Goal: Task Accomplishment & Management: Use online tool/utility

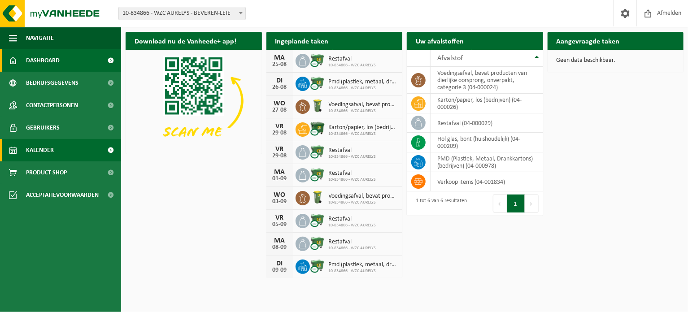
click at [53, 144] on span "Kalender" at bounding box center [40, 150] width 28 height 22
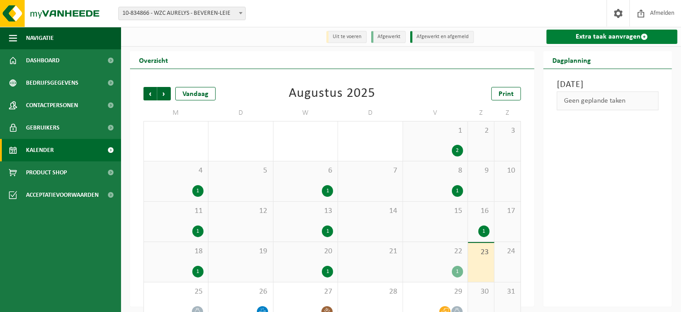
click at [584, 38] on link "Extra taak aanvragen" at bounding box center [612, 37] width 131 height 14
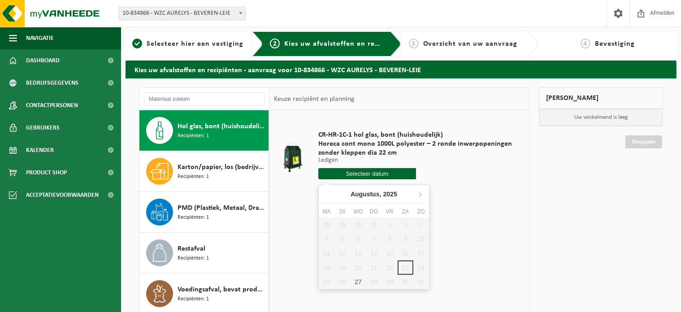
click at [372, 170] on input "text" at bounding box center [367, 173] width 98 height 11
click at [359, 281] on div "27" at bounding box center [358, 282] width 16 height 14
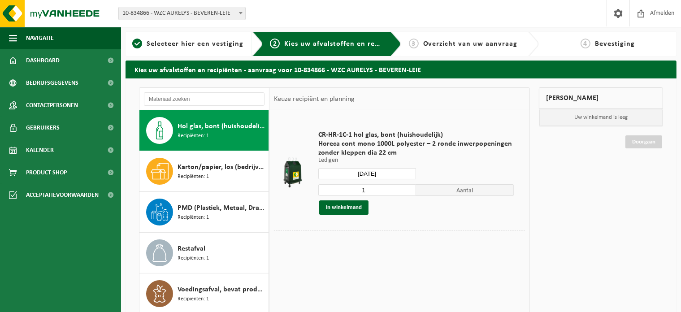
type input "Van 2025-08-27"
click at [353, 209] on button "In winkelmand" at bounding box center [343, 207] width 49 height 14
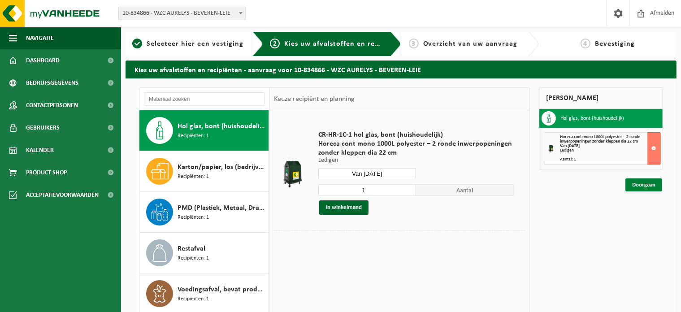
click at [637, 187] on link "Doorgaan" at bounding box center [643, 184] width 37 height 13
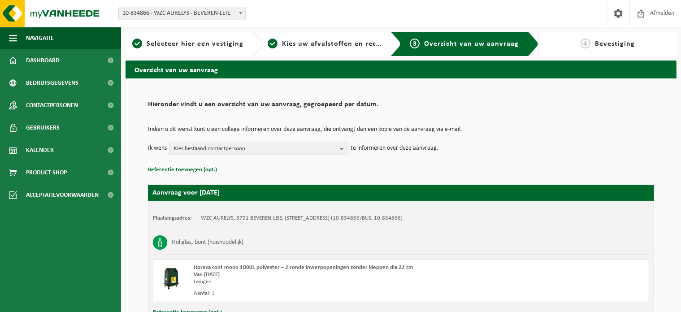
click at [344, 150] on b "button" at bounding box center [344, 148] width 8 height 13
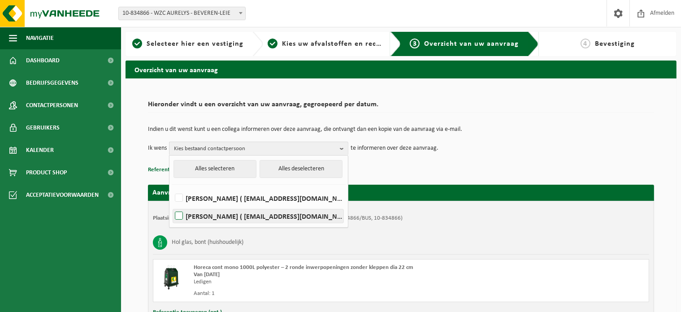
click at [183, 212] on label "Joke Vandenabeele ( joke.vandenabeele@h-hart.be )" at bounding box center [258, 215] width 170 height 13
click at [172, 205] on input "Joke Vandenabeele ( joke.vandenabeele@h-hart.be )" at bounding box center [171, 204] width 0 height 0
checkbox input "true"
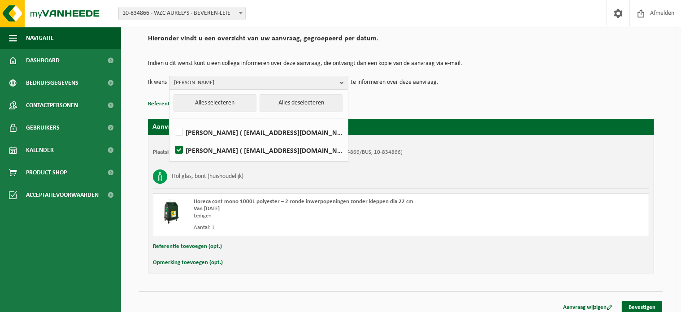
scroll to position [72, 0]
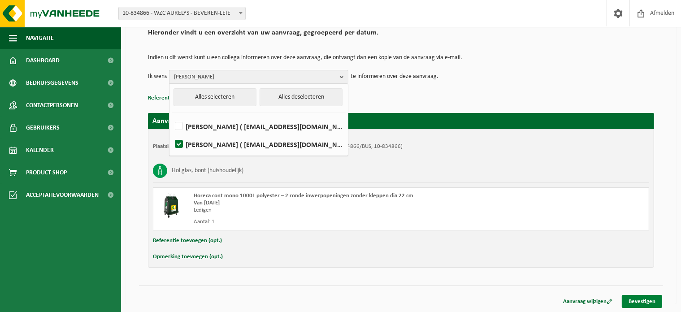
click at [637, 301] on link "Bevestigen" at bounding box center [642, 301] width 40 height 13
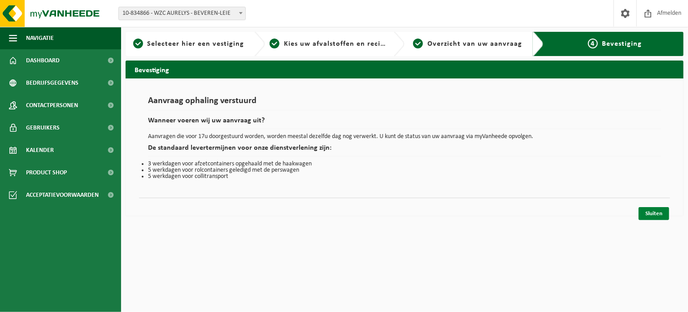
click at [656, 212] on link "Sluiten" at bounding box center [653, 213] width 30 height 13
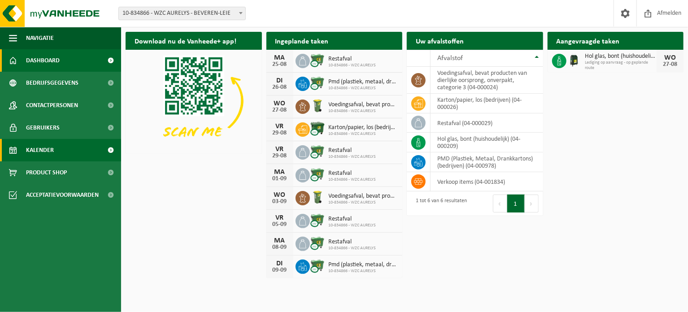
click at [91, 150] on link "Kalender" at bounding box center [60, 150] width 121 height 22
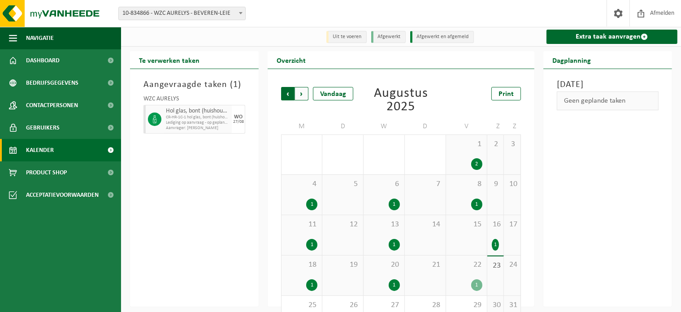
click at [300, 91] on span "Volgende" at bounding box center [301, 93] width 13 height 13
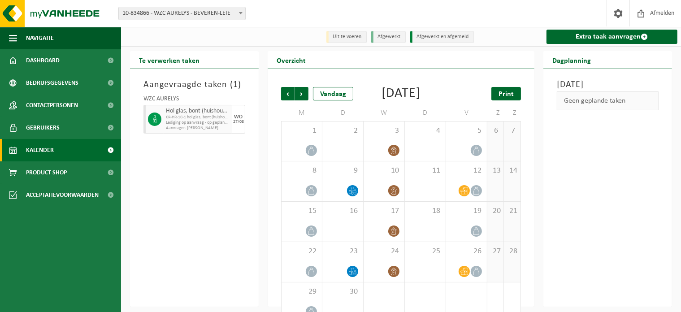
click at [510, 97] on span "Print" at bounding box center [506, 94] width 15 height 7
